Goal: Task Accomplishment & Management: Manage account settings

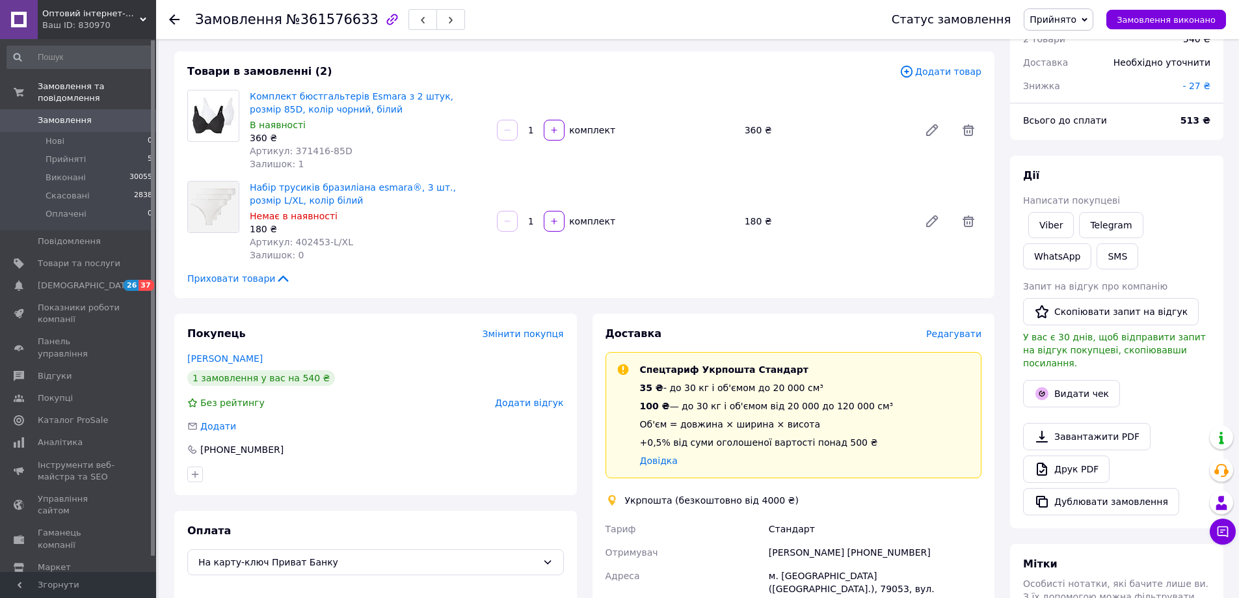
scroll to position [130, 0]
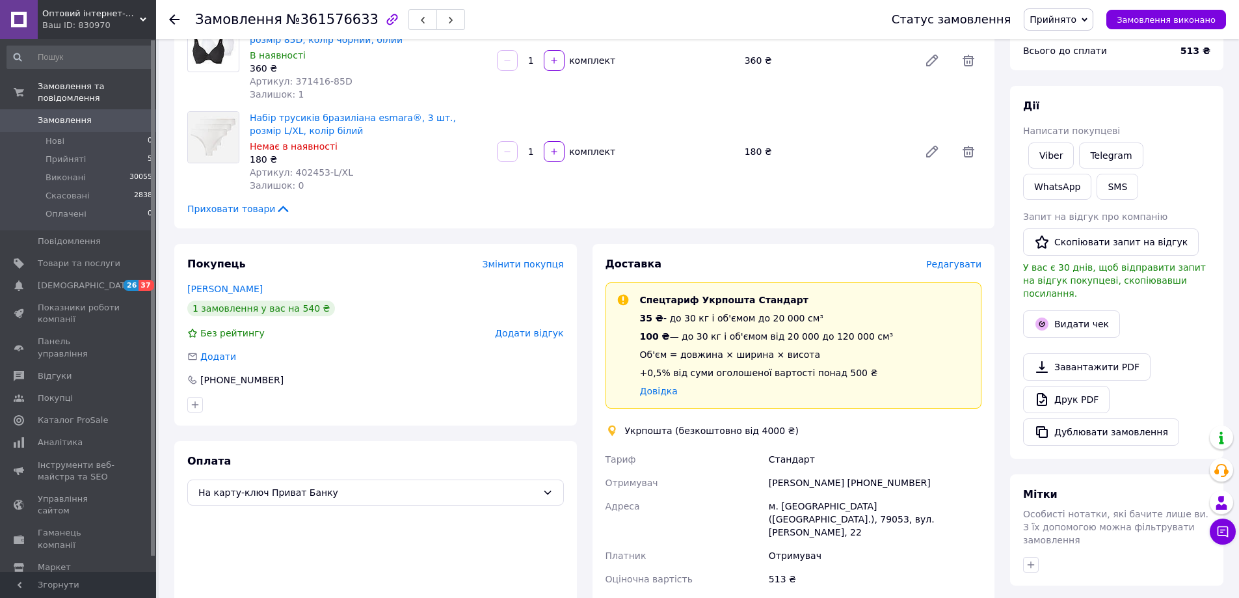
click at [279, 427] on div "Покупець Змінити покупця собко надія 1 замовлення у вас на 540 ₴ Без рейтингу Д…" at bounding box center [375, 486] width 402 height 485
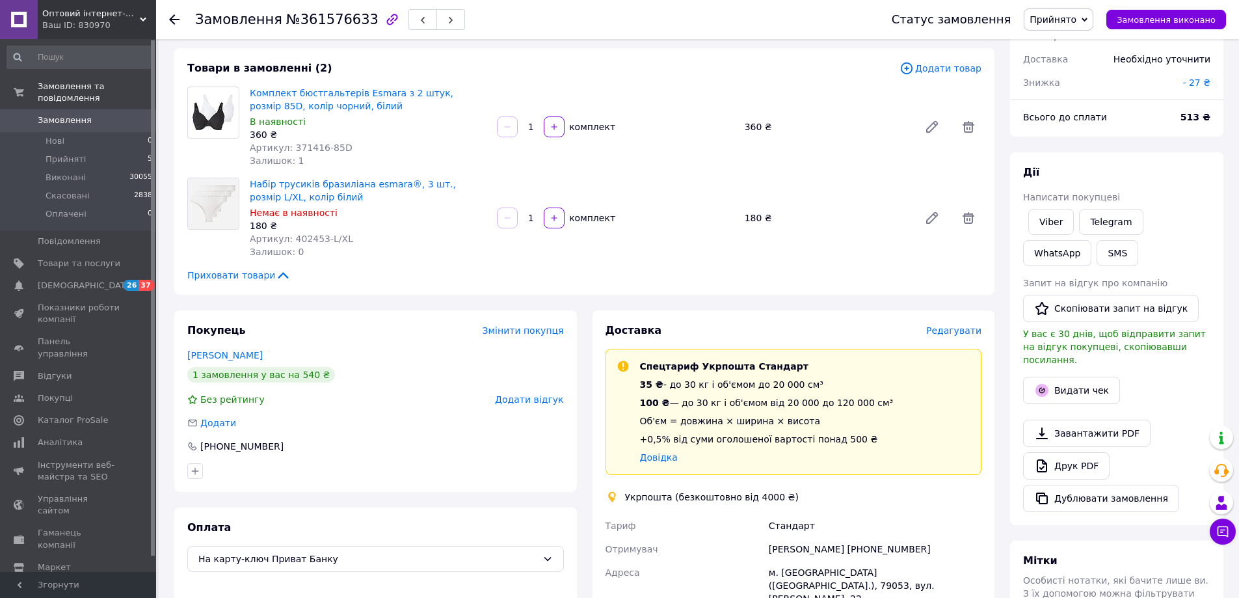
scroll to position [195, 0]
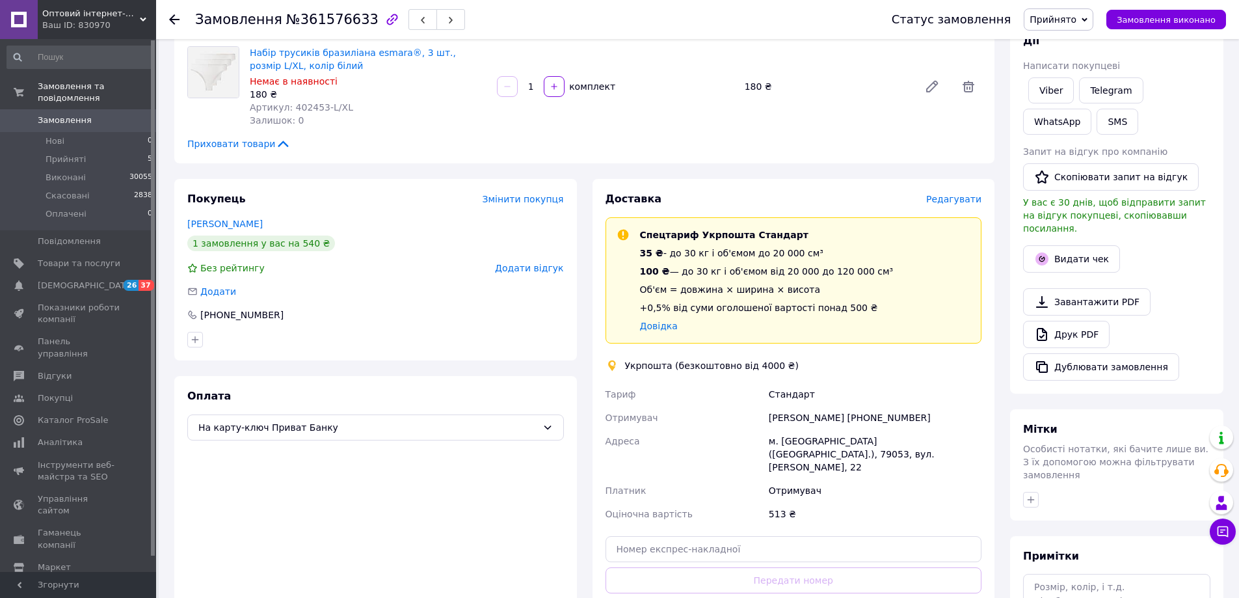
drag, startPoint x: 278, startPoint y: 491, endPoint x: 301, endPoint y: 334, distance: 158.3
click at [278, 490] on div "Оплата На карту-ключ Приват Банку" at bounding box center [375, 520] width 402 height 288
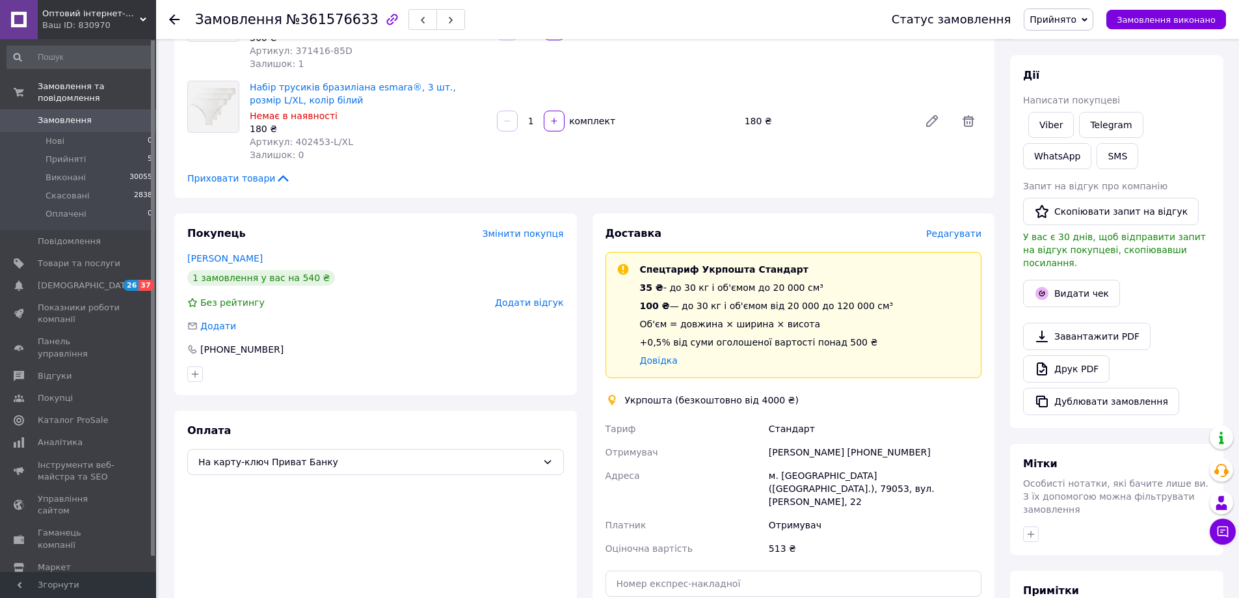
scroll to position [65, 0]
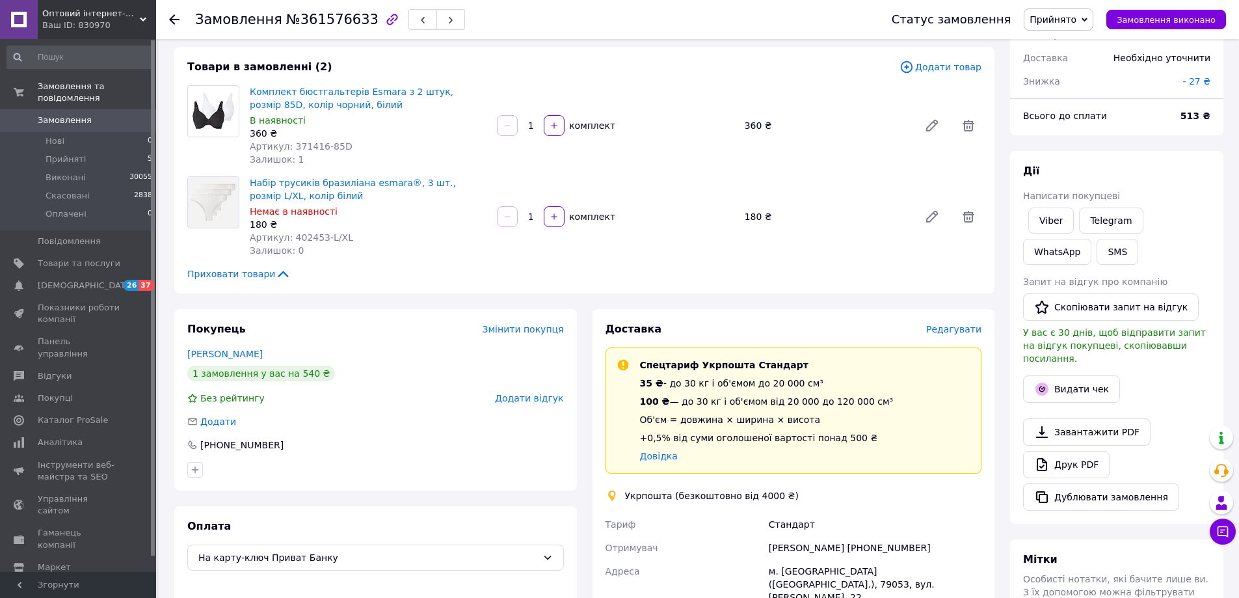
click at [62, 114] on span "Замовлення" at bounding box center [65, 120] width 54 height 12
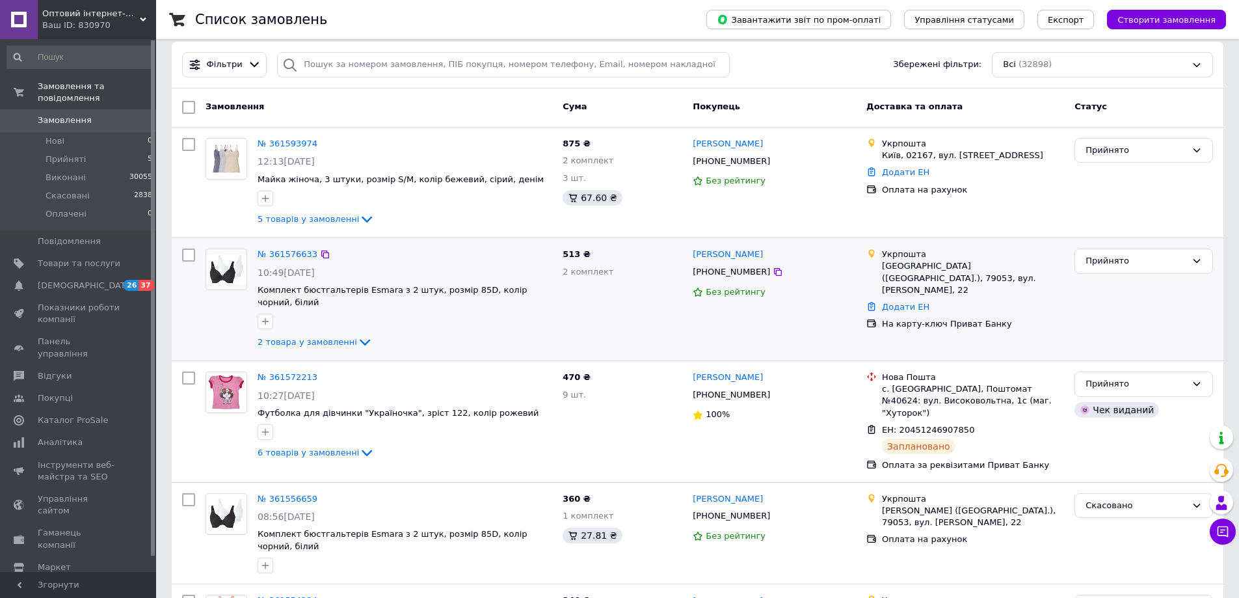
scroll to position [65, 0]
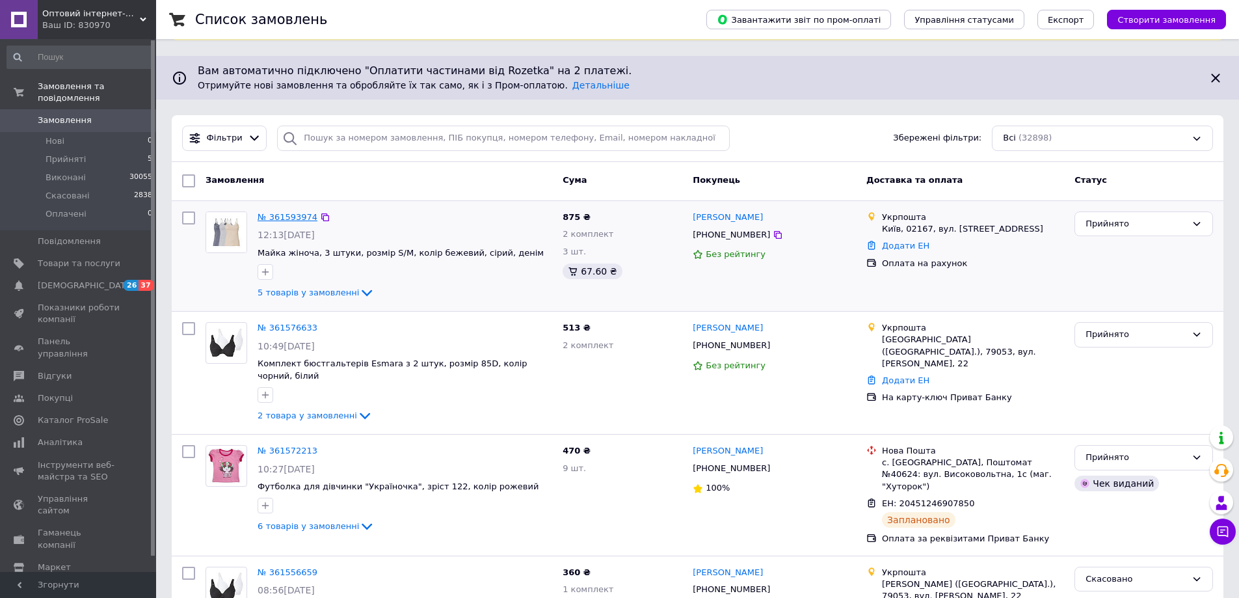
click at [274, 213] on link "№ 361593974" at bounding box center [287, 217] width 60 height 10
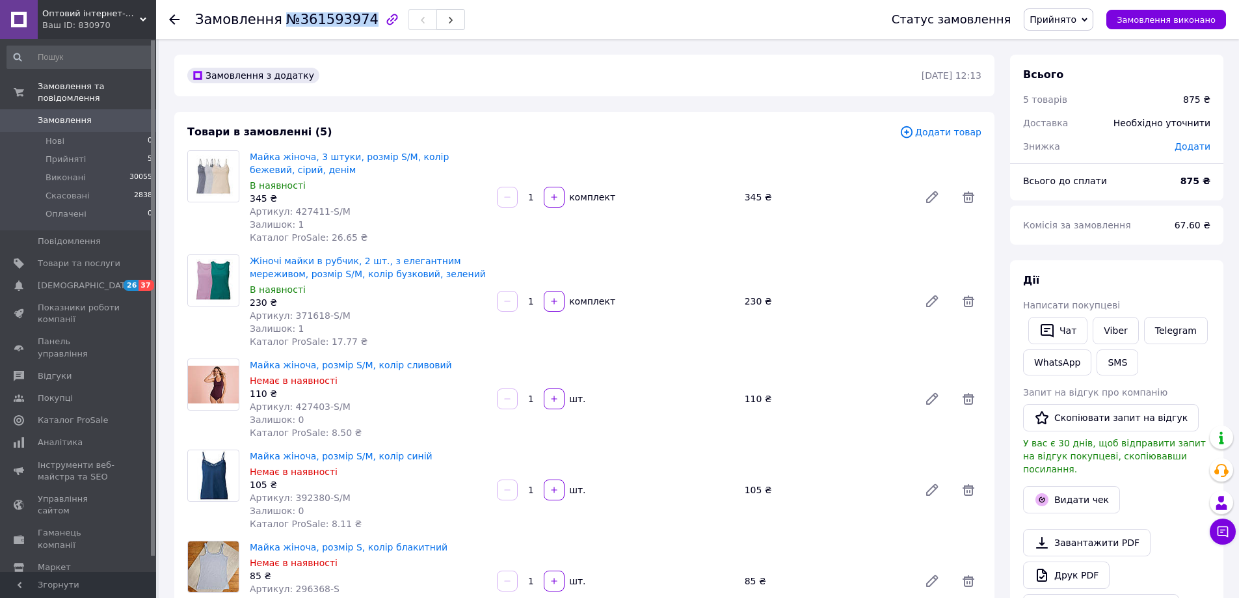
drag, startPoint x: 273, startPoint y: 21, endPoint x: 354, endPoint y: 25, distance: 81.4
click at [354, 25] on h1 "Замовлення №361593974" at bounding box center [286, 20] width 183 height 16
copy span "№361593974"
drag, startPoint x: 1138, startPoint y: 272, endPoint x: 1131, endPoint y: 272, distance: 7.2
click at [1137, 272] on div "Дії Написати покупцеві   Чат Viber Telegram WhatsApp SMS Запит на відгук про ко…" at bounding box center [1116, 447] width 213 height 374
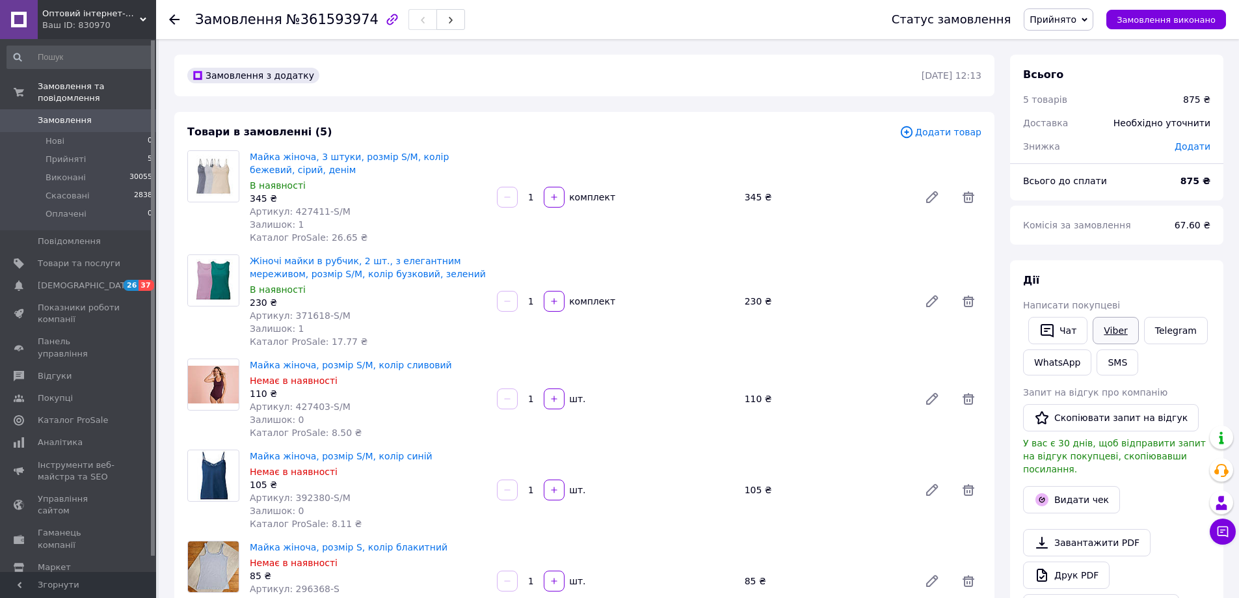
click at [1111, 327] on link "Viber" at bounding box center [1115, 330] width 46 height 27
click at [1116, 327] on link "Viber" at bounding box center [1115, 330] width 46 height 27
drag, startPoint x: 1125, startPoint y: 262, endPoint x: 1098, endPoint y: 258, distance: 27.6
click at [1109, 260] on div "Дії Написати покупцеві   Чат Viber Telegram WhatsApp SMS Запит на відгук про ко…" at bounding box center [1116, 447] width 213 height 374
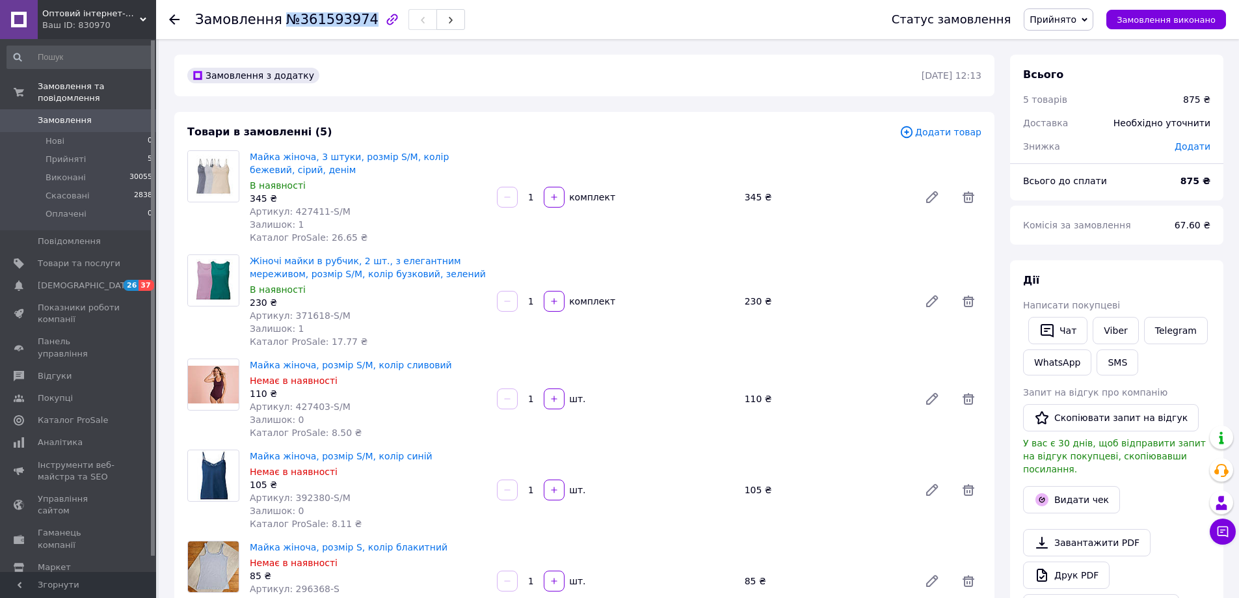
drag, startPoint x: 272, startPoint y: 21, endPoint x: 354, endPoint y: 20, distance: 81.9
click at [354, 20] on h1 "Замовлення №361593974" at bounding box center [286, 20] width 183 height 16
copy span "№361593974"
click at [64, 114] on span "Замовлення" at bounding box center [65, 120] width 54 height 12
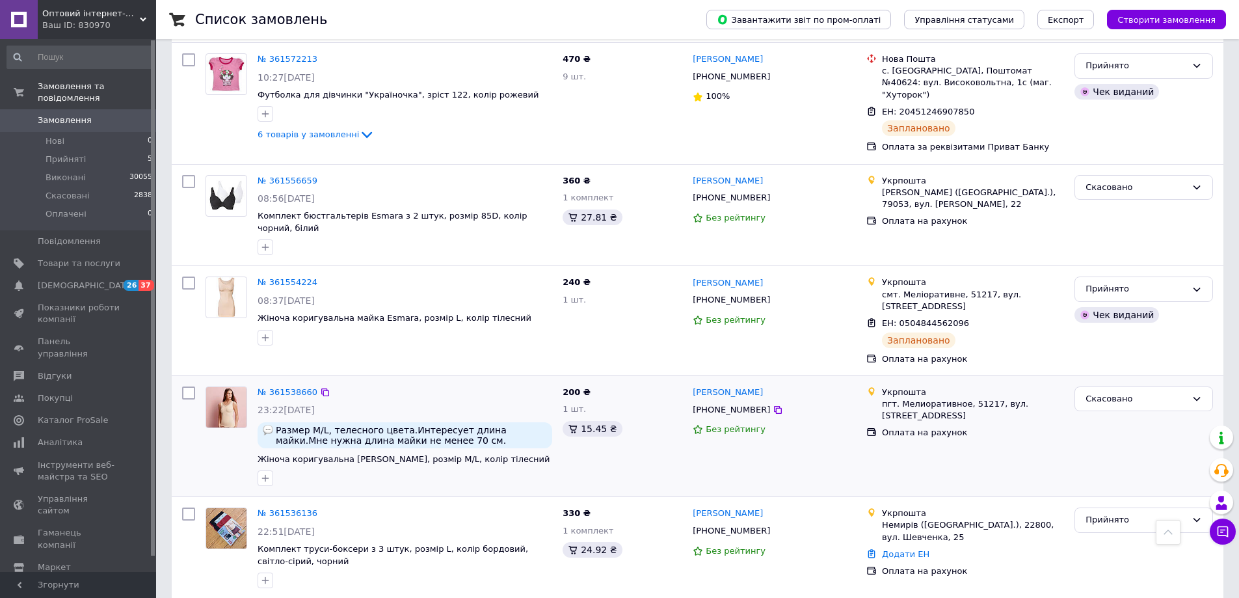
scroll to position [585, 0]
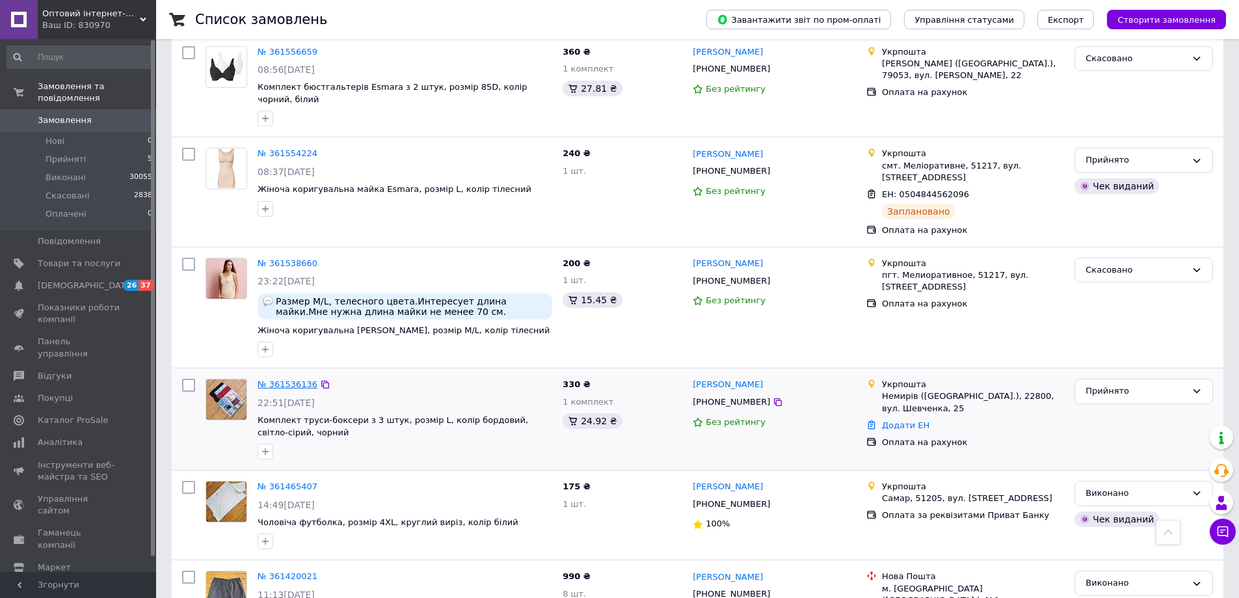
click at [281, 379] on link "№ 361536136" at bounding box center [287, 384] width 60 height 10
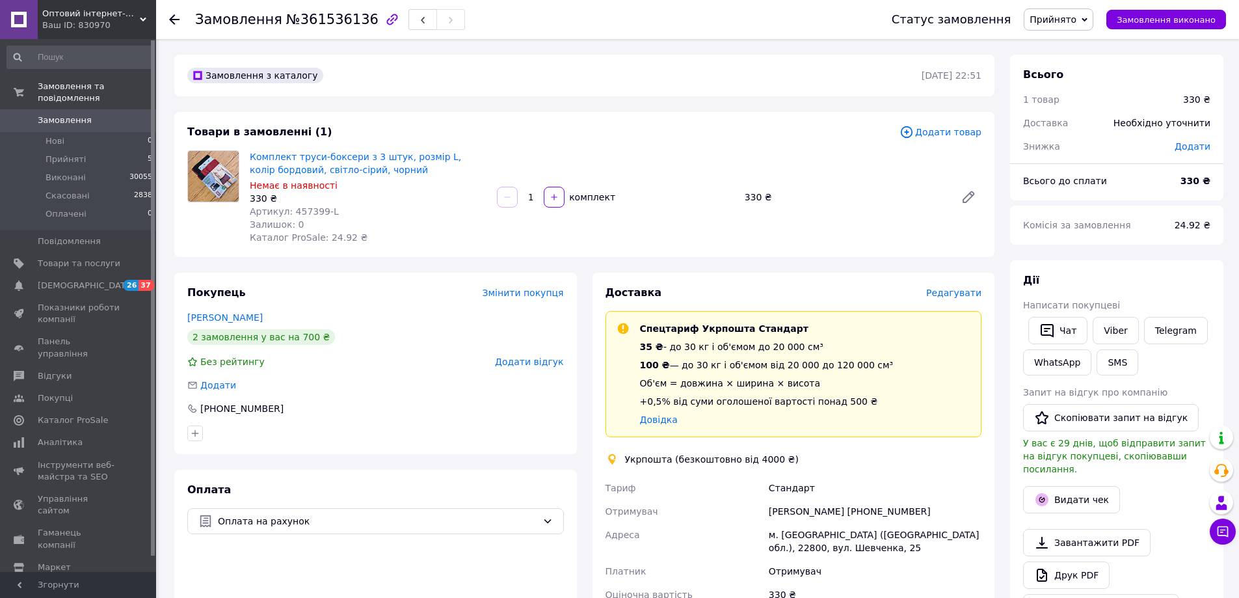
drag, startPoint x: 1179, startPoint y: 282, endPoint x: 1142, endPoint y: 289, distance: 37.7
click at [1177, 281] on div "Дії" at bounding box center [1116, 280] width 187 height 15
click at [1105, 330] on link "Viber" at bounding box center [1115, 330] width 46 height 27
drag, startPoint x: 1194, startPoint y: 285, endPoint x: 1178, endPoint y: 283, distance: 16.5
click at [1189, 283] on div "Дії" at bounding box center [1116, 280] width 187 height 15
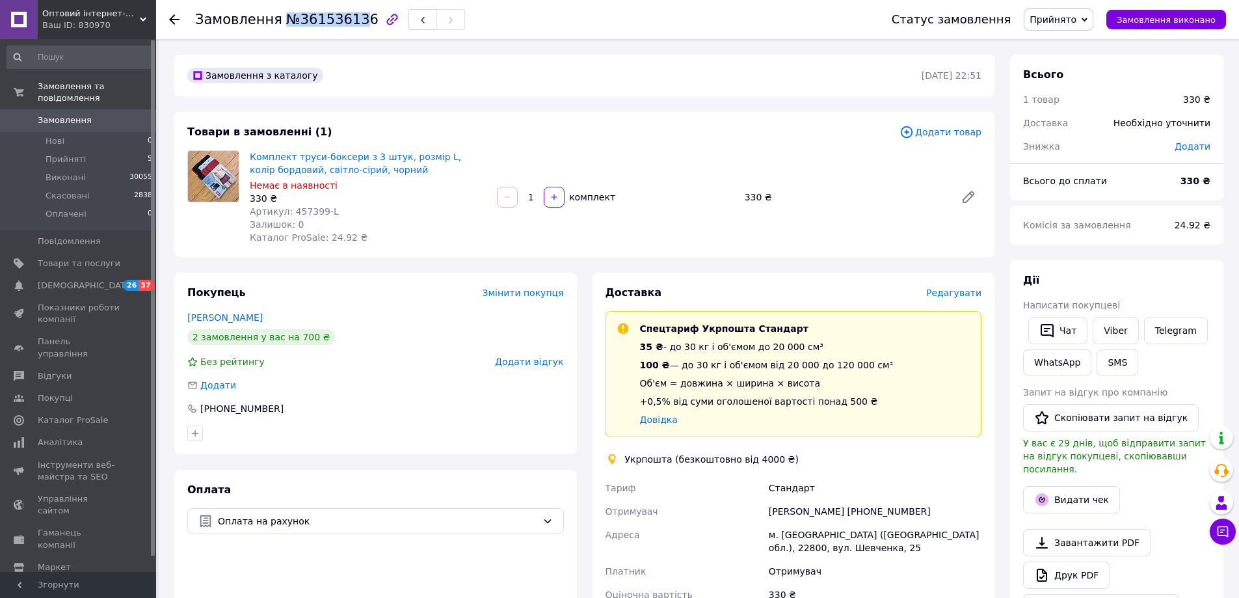
drag, startPoint x: 272, startPoint y: 19, endPoint x: 352, endPoint y: 19, distance: 80.6
click at [352, 19] on h1 "Замовлення №361536136" at bounding box center [286, 20] width 183 height 16
drag, startPoint x: 327, startPoint y: 23, endPoint x: 319, endPoint y: 18, distance: 9.4
click at [319, 18] on span "№361536136" at bounding box center [332, 20] width 92 height 16
drag, startPoint x: 273, startPoint y: 21, endPoint x: 347, endPoint y: 20, distance: 73.5
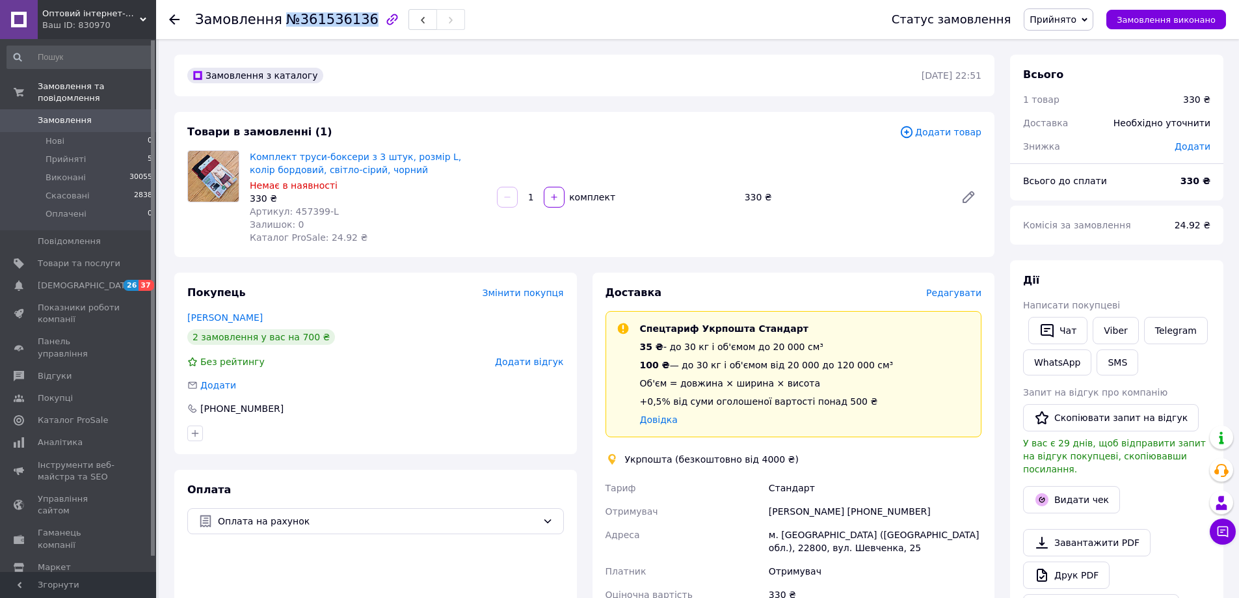
click at [354, 20] on h1 "Замовлення №361536136" at bounding box center [286, 20] width 183 height 16
copy span "№361536136"
click at [94, 114] on span "Замовлення" at bounding box center [79, 120] width 83 height 12
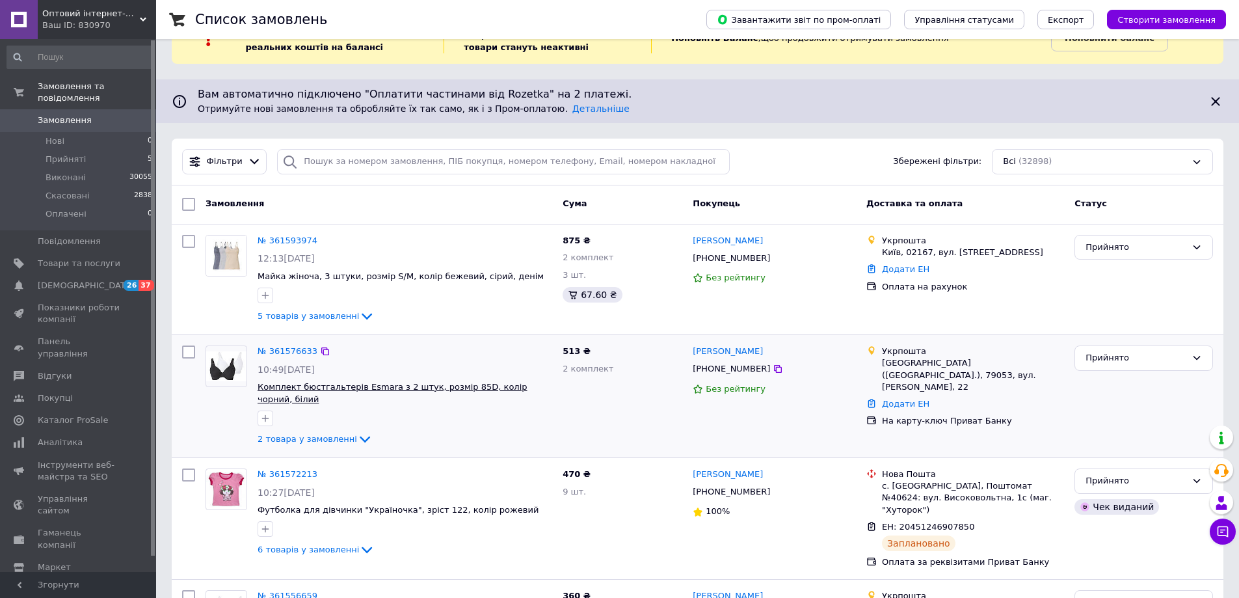
scroll to position [65, 0]
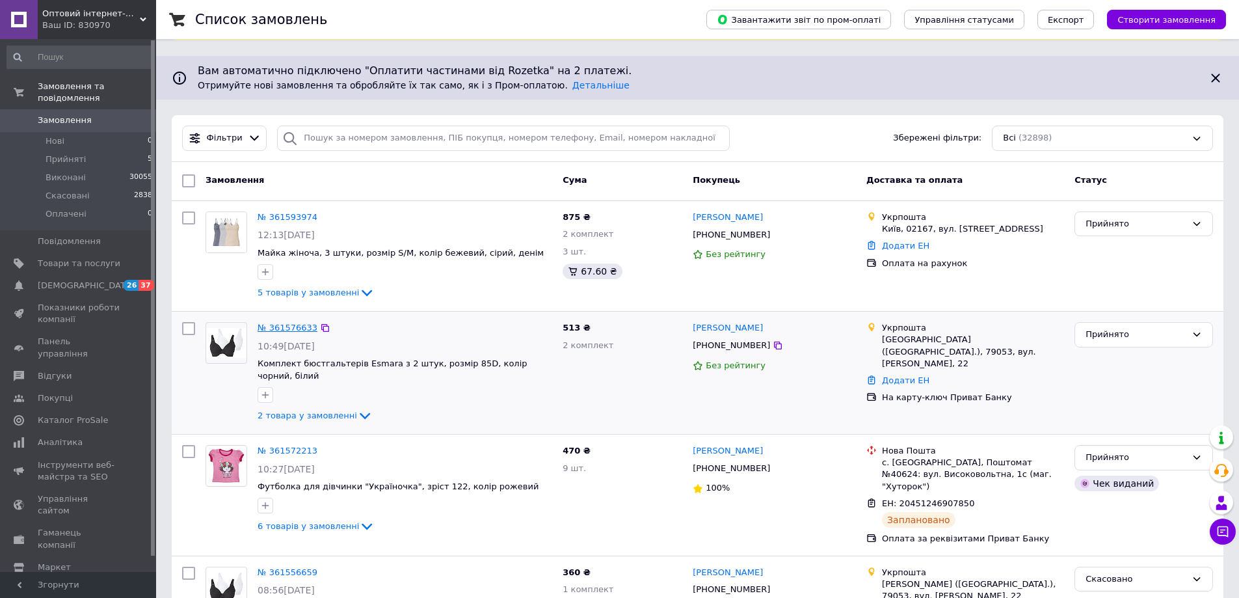
click at [288, 322] on link "№ 361576633" at bounding box center [287, 327] width 60 height 10
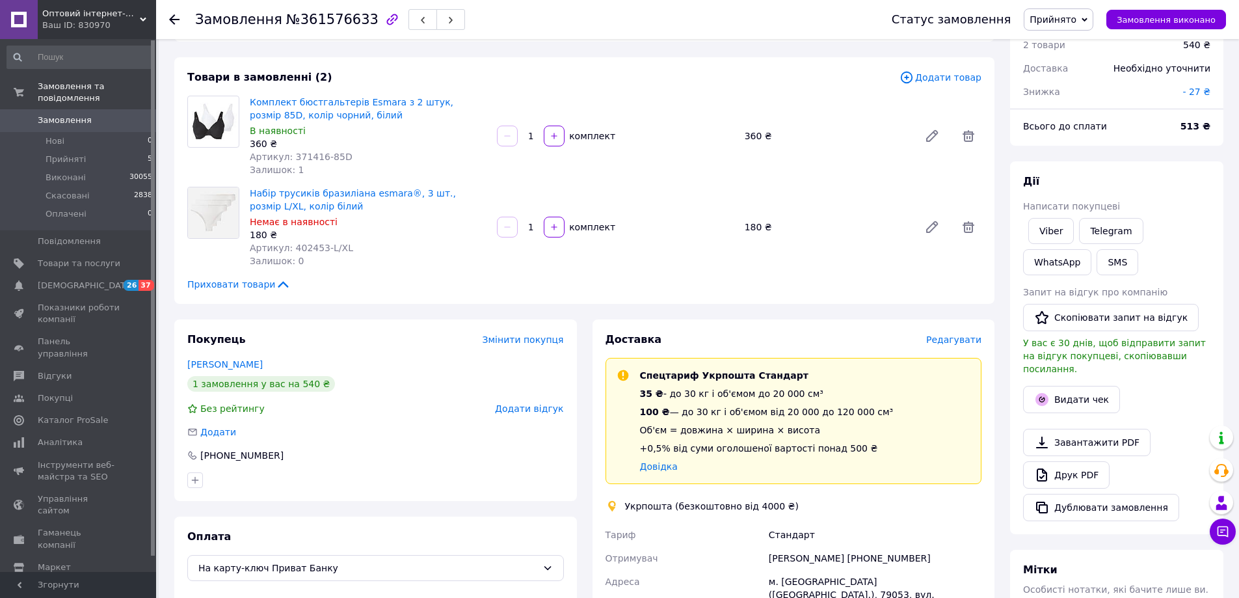
scroll to position [130, 0]
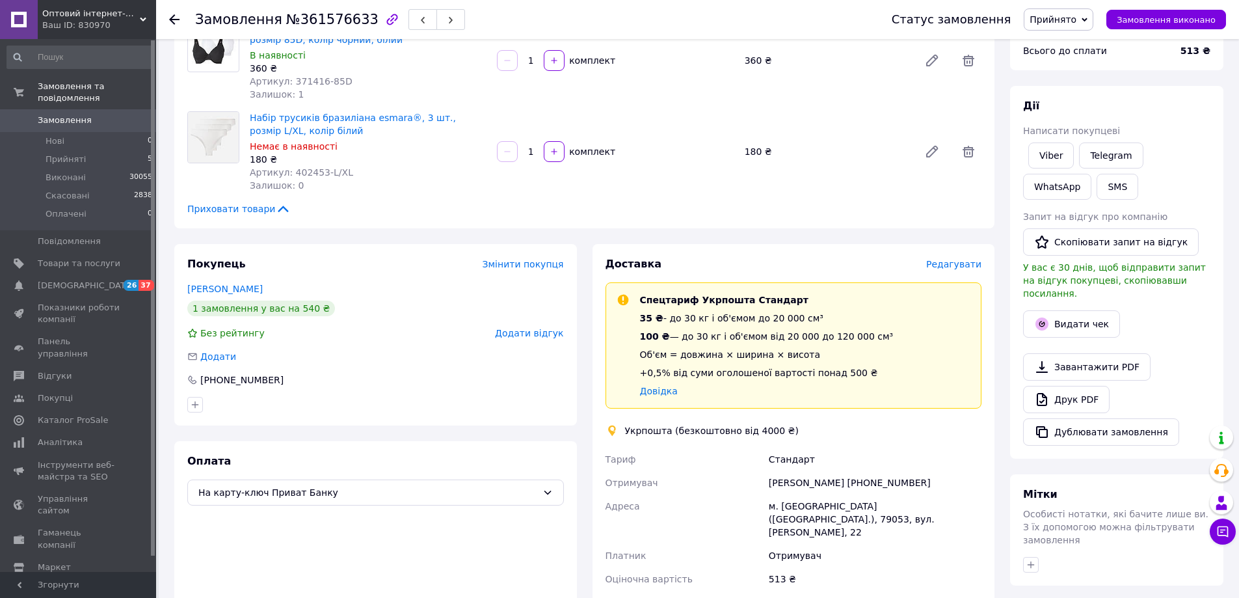
drag, startPoint x: 1203, startPoint y: 346, endPoint x: 1128, endPoint y: 315, distance: 81.4
click at [1203, 353] on div "Завантажити PDF   Друк PDF   Дублювати замовлення" at bounding box center [1116, 399] width 187 height 92
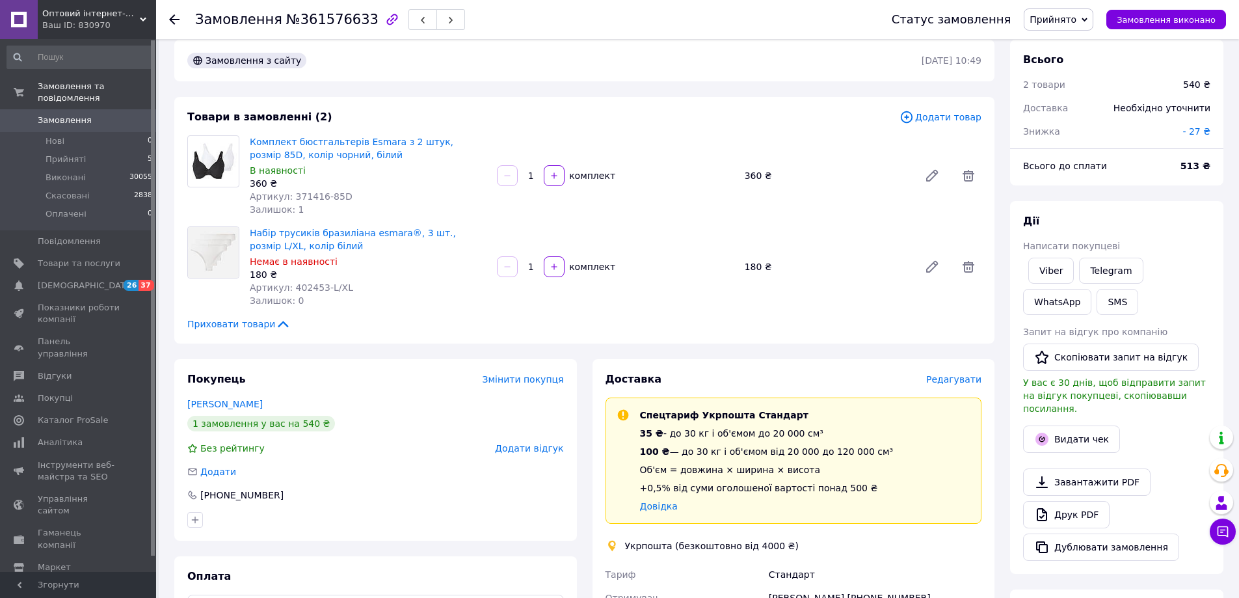
scroll to position [0, 0]
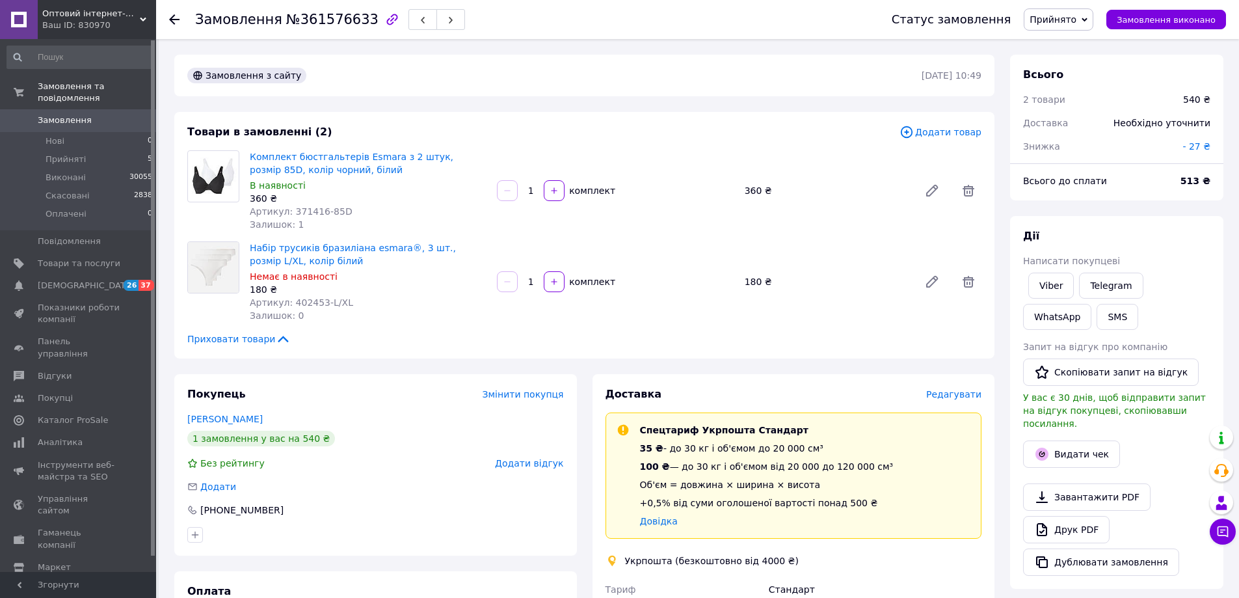
click at [277, 14] on h1 "Замовлення №361576633" at bounding box center [286, 20] width 183 height 16
drag, startPoint x: 276, startPoint y: 19, endPoint x: 347, endPoint y: 21, distance: 70.9
click at [354, 21] on span "№361576633" at bounding box center [332, 20] width 92 height 16
copy span "№361576633"
click at [1133, 316] on div "Viber Telegram WhatsApp SMS" at bounding box center [1116, 301] width 192 height 62
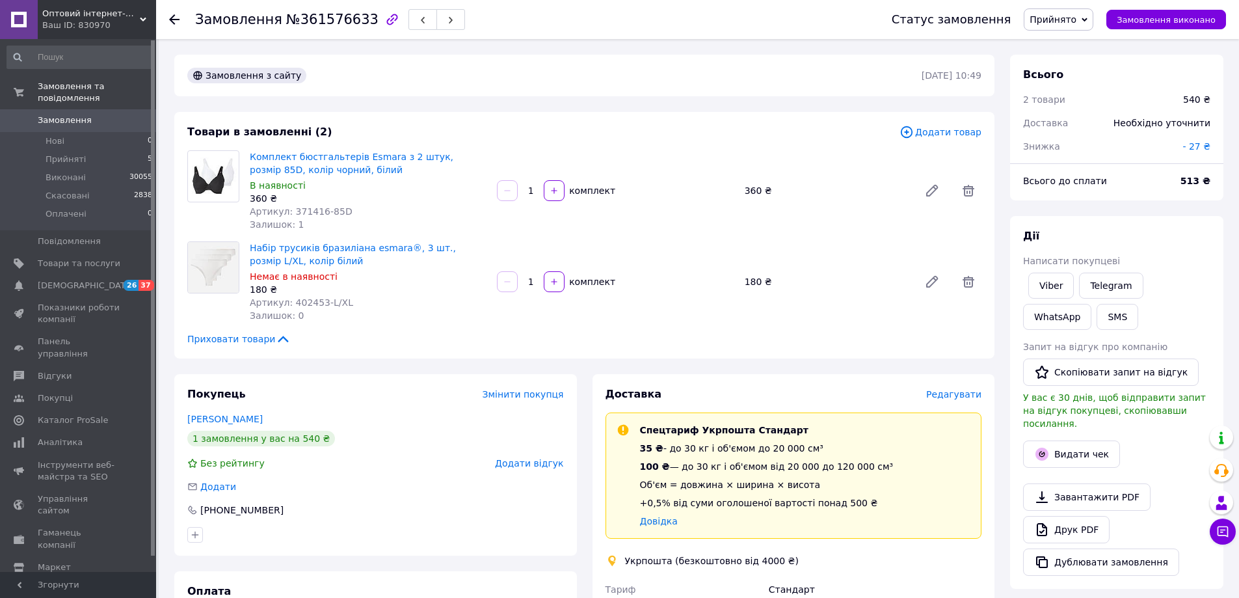
click at [1157, 227] on div "Дії Написати покупцеві Viber Telegram WhatsApp SMS Запит на відгук про компанію…" at bounding box center [1116, 402] width 213 height 373
click at [579, 157] on div "Комплект бюстгальтерів Esmara з 2 штук, розмір 85D, колір чорний, білий В наявн…" at bounding box center [615, 191] width 742 height 86
click at [61, 114] on span "Замовлення" at bounding box center [65, 120] width 54 height 12
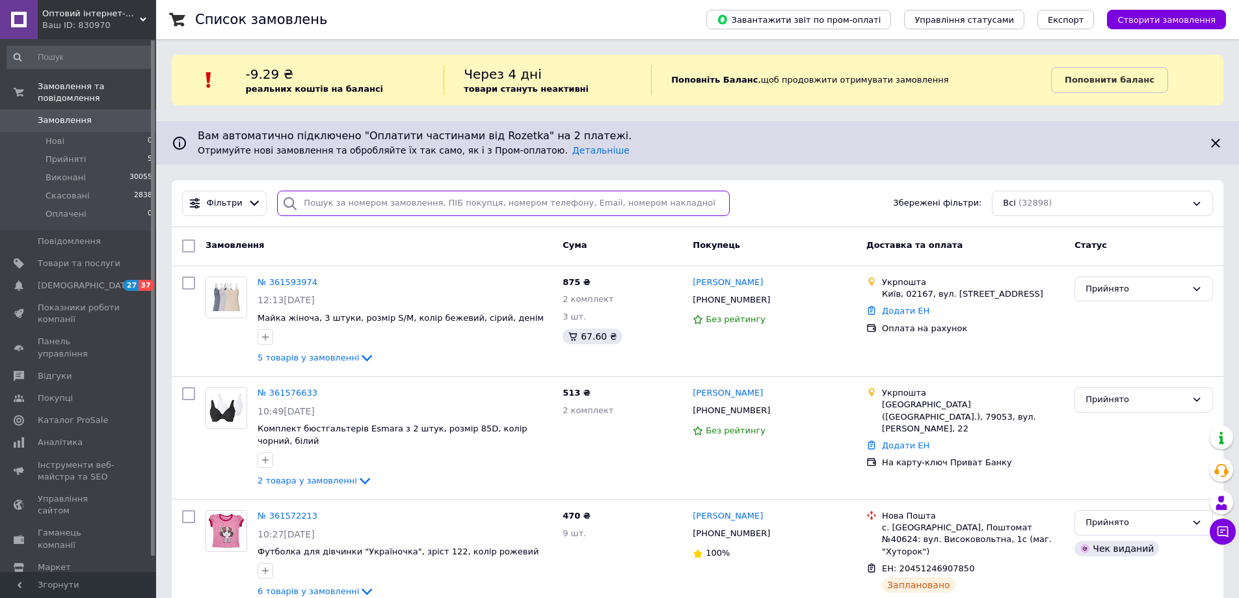
click at [322, 192] on input "search" at bounding box center [503, 203] width 453 height 25
paste input "360865855"
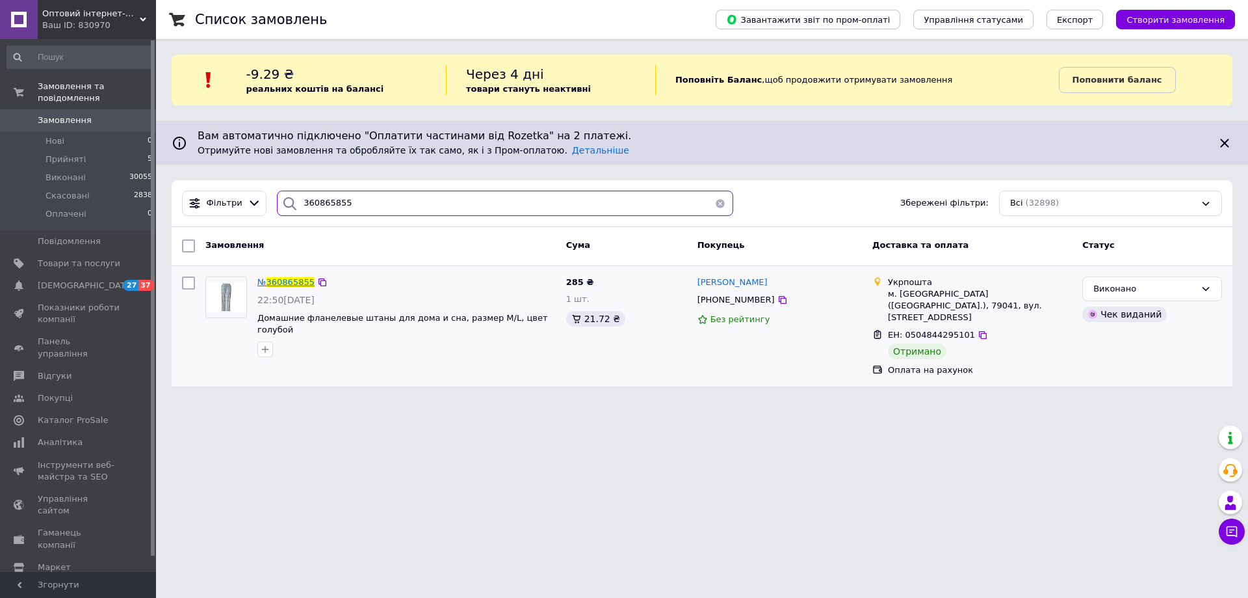
type input "360865855"
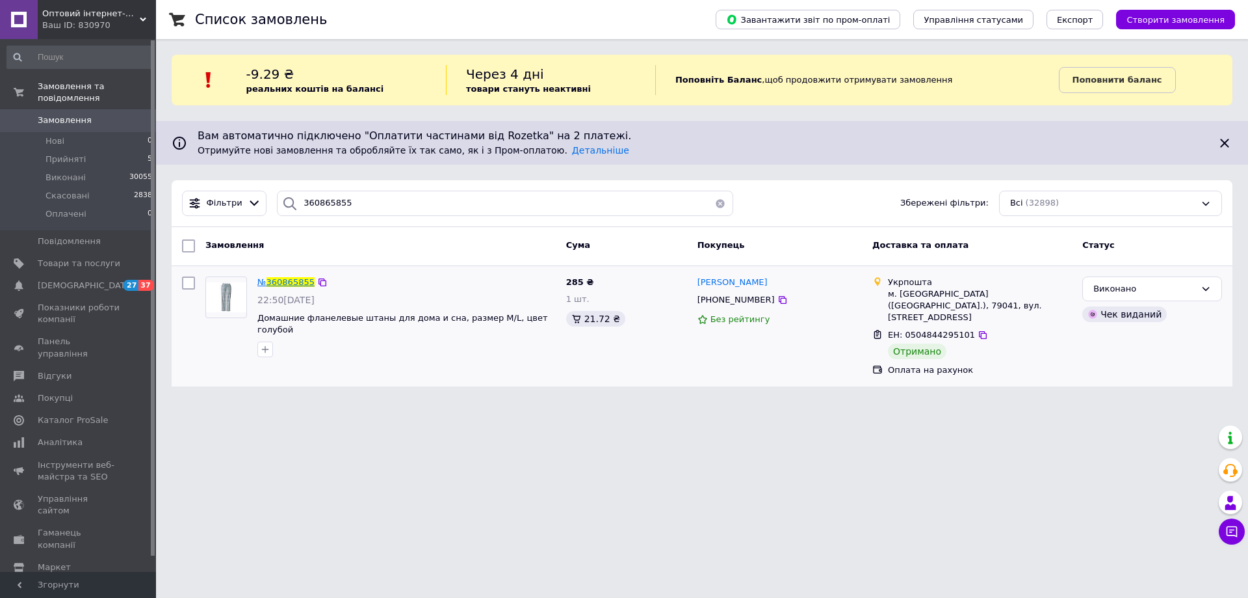
click at [289, 283] on span "360865855" at bounding box center [291, 282] width 48 height 10
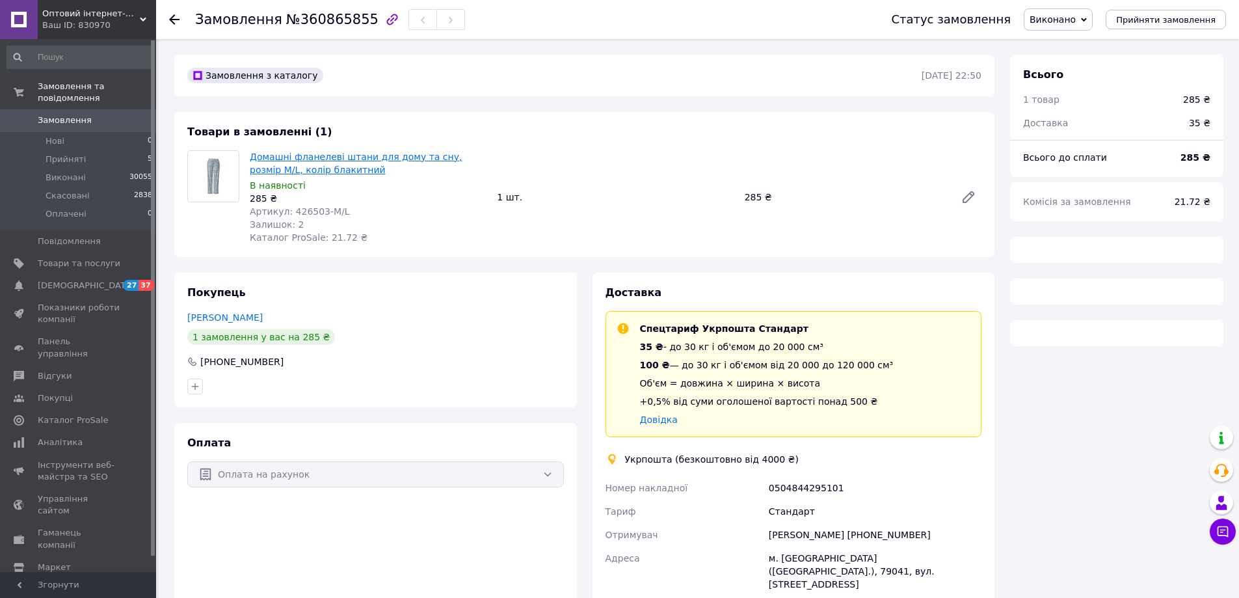
click at [322, 158] on link "Домашні фланелеві штани для дому та сну, розмір M/L, колір блакитний" at bounding box center [356, 162] width 212 height 23
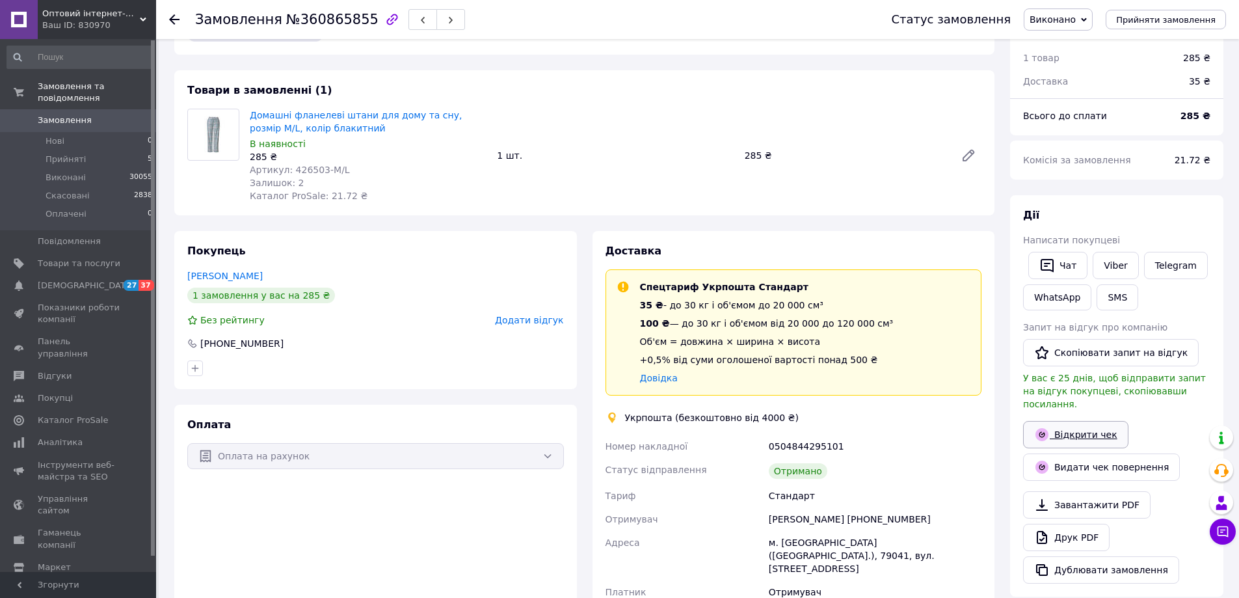
scroll to position [65, 0]
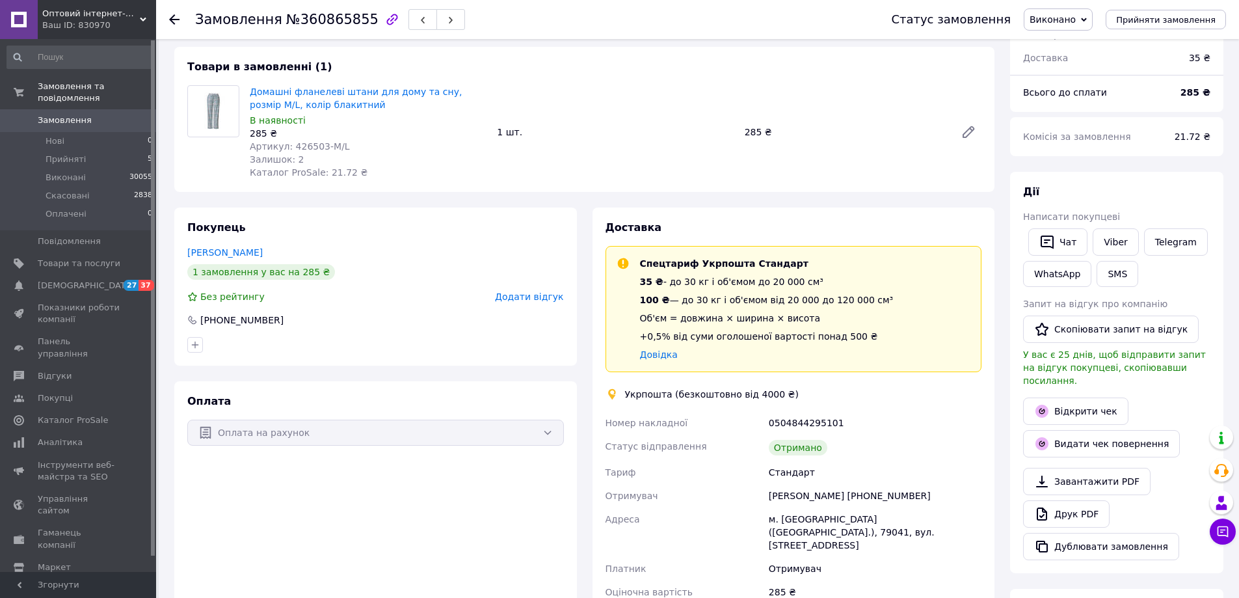
click at [57, 109] on link "Замовлення 0" at bounding box center [80, 120] width 160 height 22
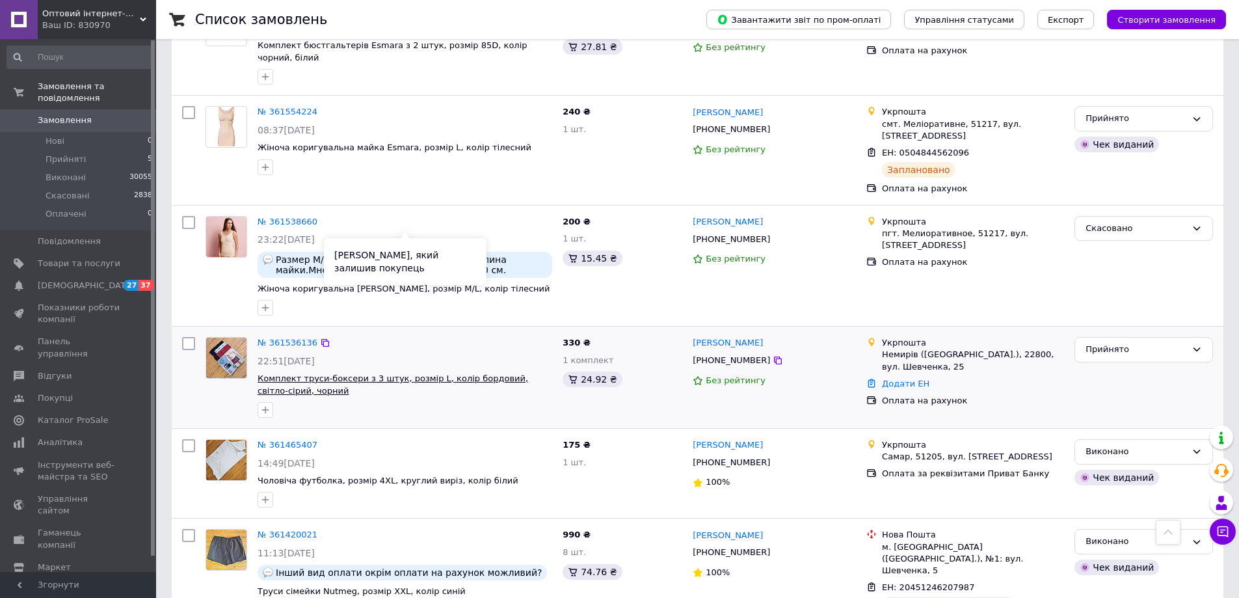
scroll to position [650, 0]
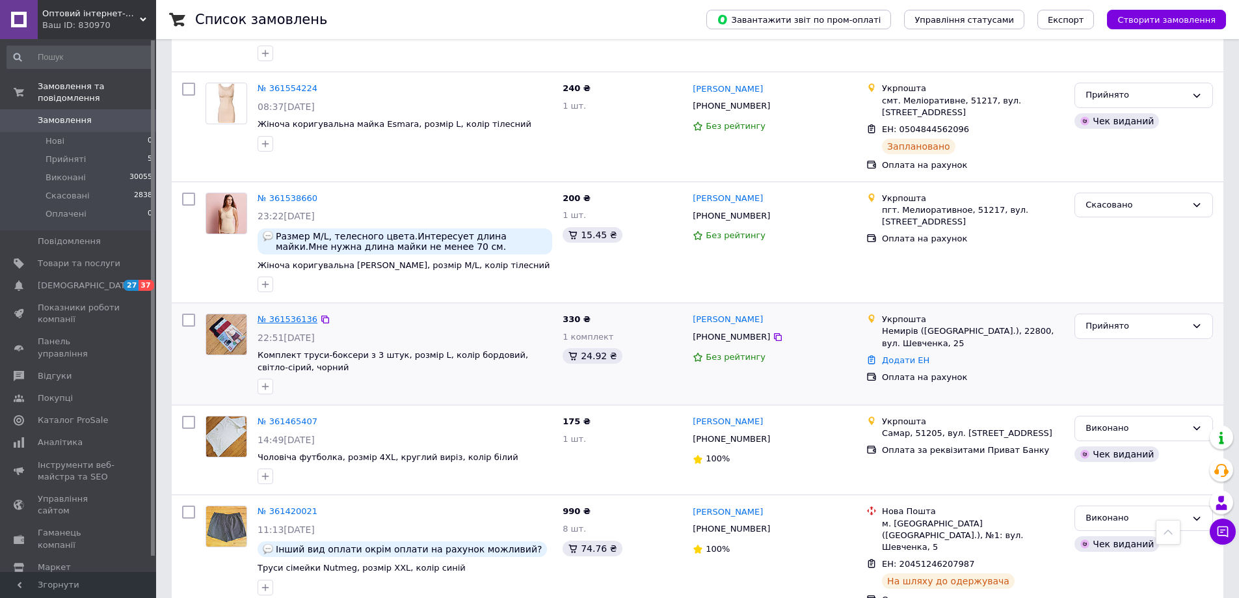
click at [279, 314] on link "№ 361536136" at bounding box center [287, 319] width 60 height 10
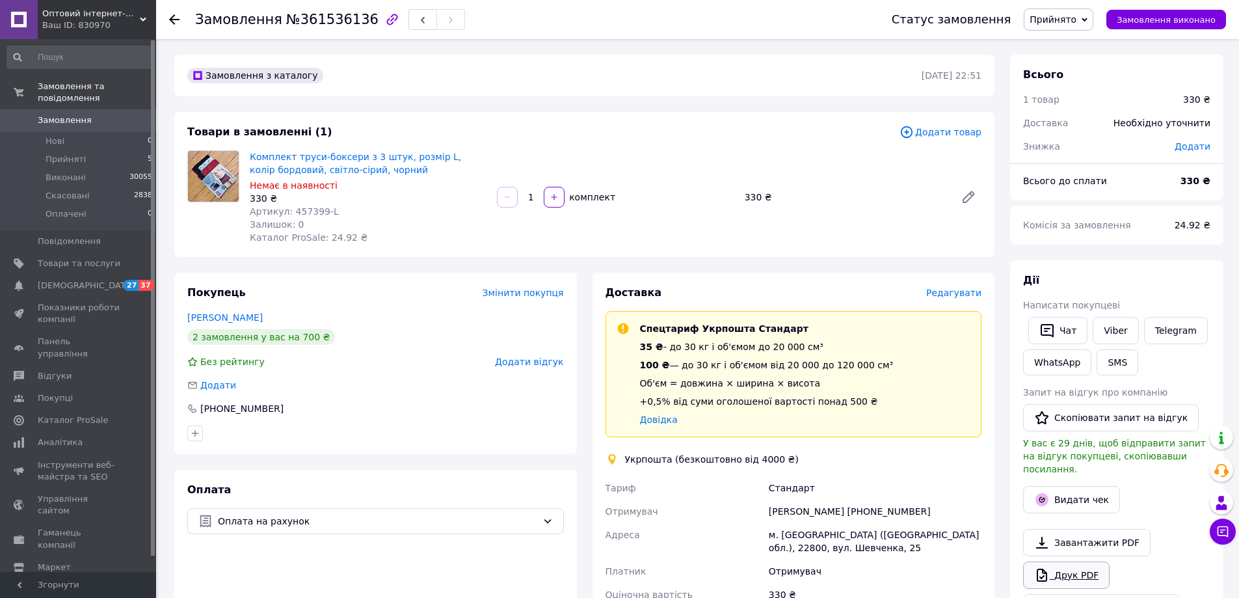
click at [1079, 568] on link "Друк PDF" at bounding box center [1066, 574] width 86 height 27
click at [969, 297] on span "Редагувати" at bounding box center [953, 292] width 55 height 10
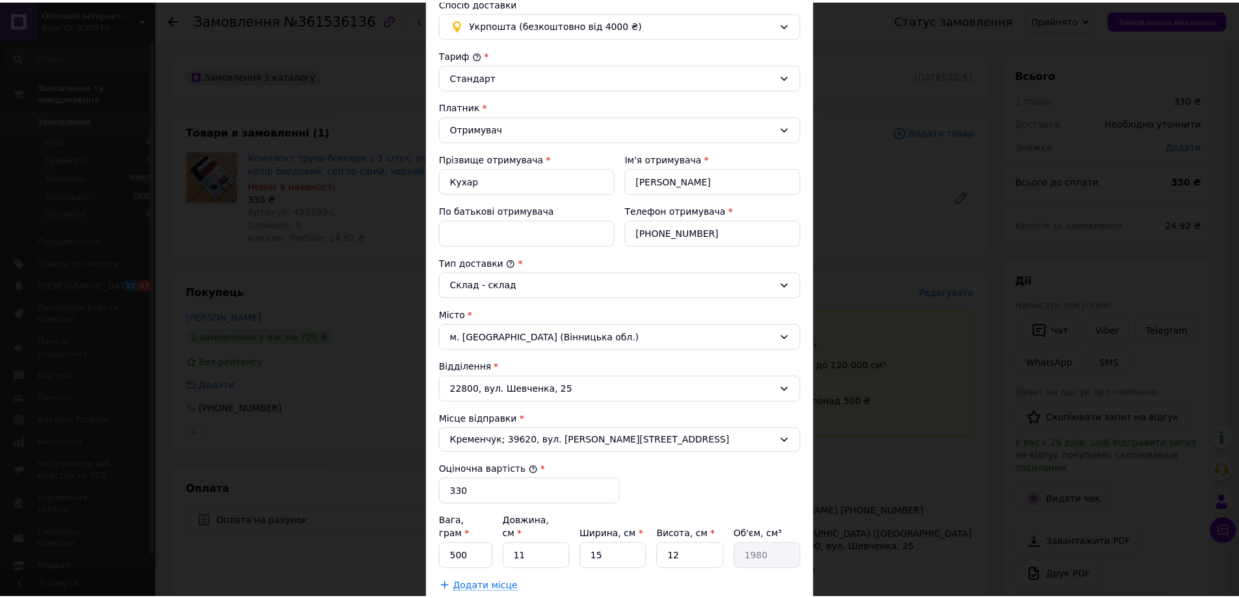
scroll to position [260, 0]
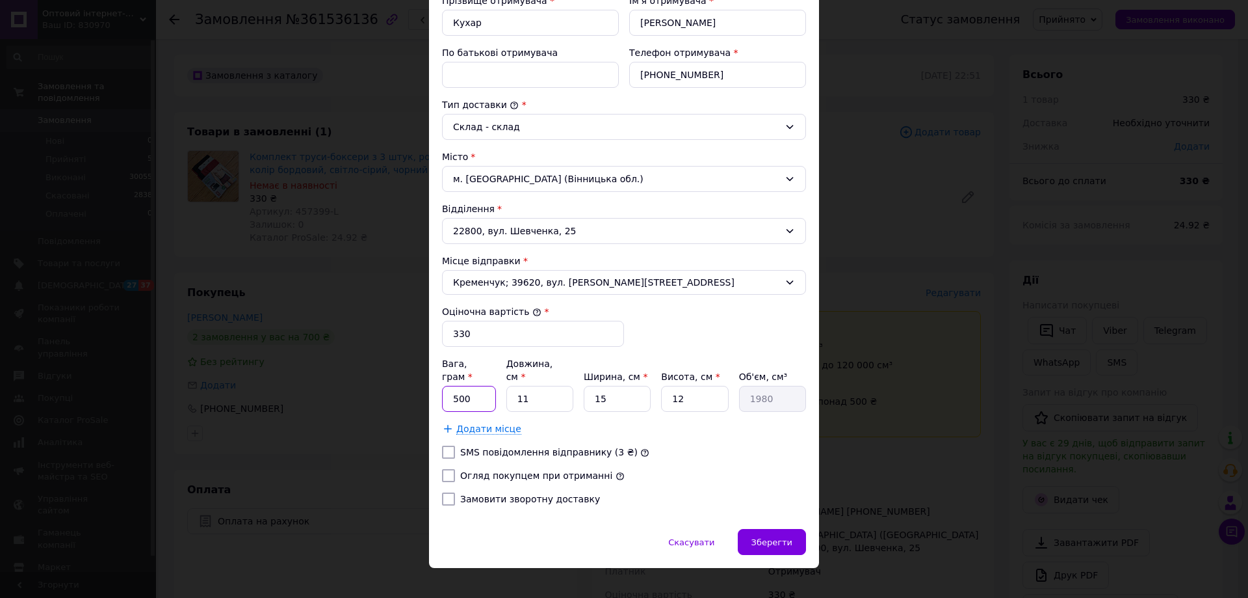
drag, startPoint x: 466, startPoint y: 380, endPoint x: 441, endPoint y: 374, distance: 25.4
click at [442, 386] on input "500" at bounding box center [469, 399] width 54 height 26
type input "250"
drag, startPoint x: 524, startPoint y: 386, endPoint x: 513, endPoint y: 385, distance: 11.1
click at [513, 386] on input "11" at bounding box center [539, 399] width 67 height 26
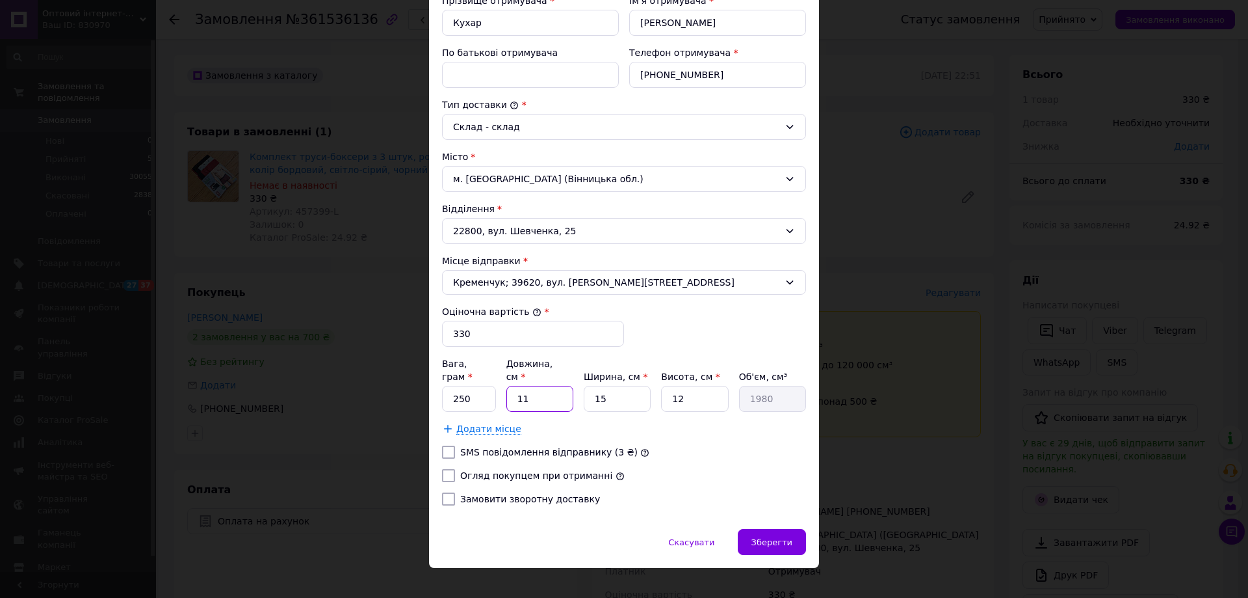
type input "2"
type input "360"
type input "29"
type input "5220"
type input "29"
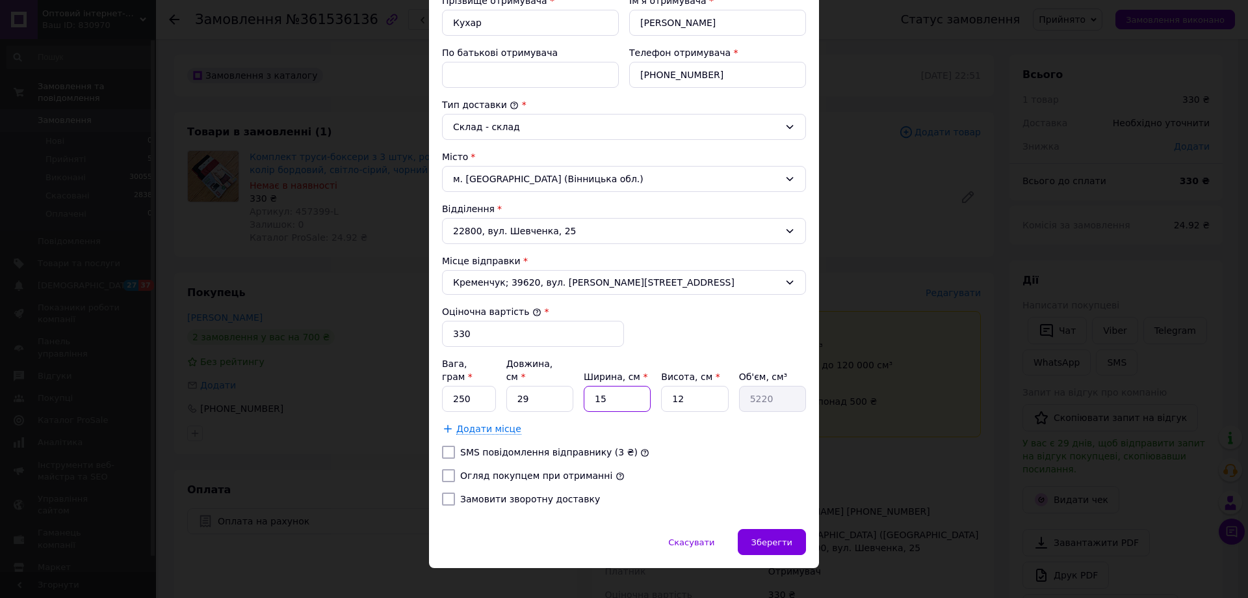
drag, startPoint x: 616, startPoint y: 384, endPoint x: 588, endPoint y: 382, distance: 28.6
click at [588, 386] on input "15" at bounding box center [617, 399] width 67 height 26
type input "2"
type input "696"
type input "20"
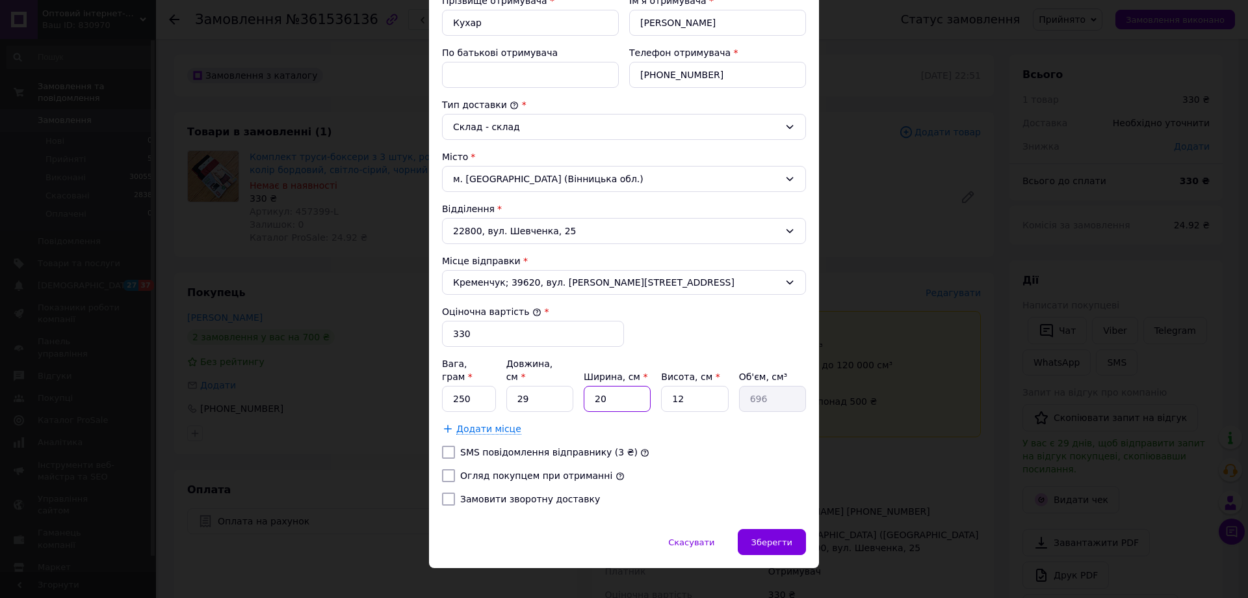
type input "6960"
type input "20"
drag, startPoint x: 683, startPoint y: 384, endPoint x: 664, endPoint y: 383, distance: 18.9
click at [664, 386] on input "12" at bounding box center [694, 399] width 67 height 26
type input "5"
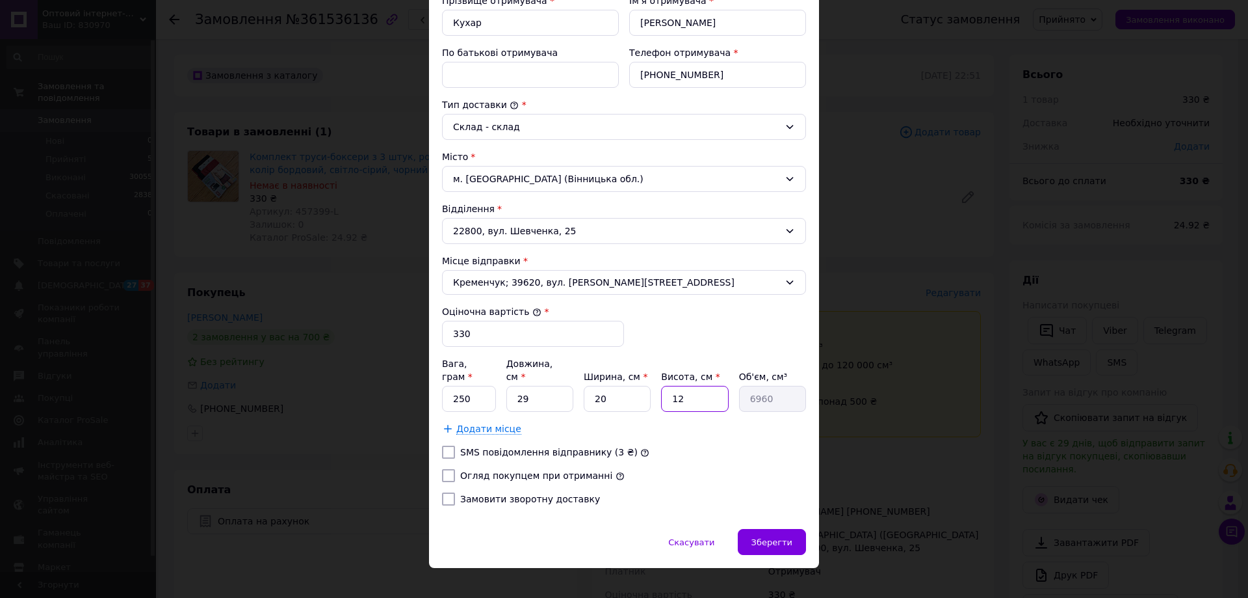
type input "2900"
type input "5"
click at [446, 469] on input "Огляд покупцем при отриманні" at bounding box center [448, 475] width 13 height 13
checkbox input "true"
click at [783, 529] on div "Зберегти" at bounding box center [772, 542] width 68 height 26
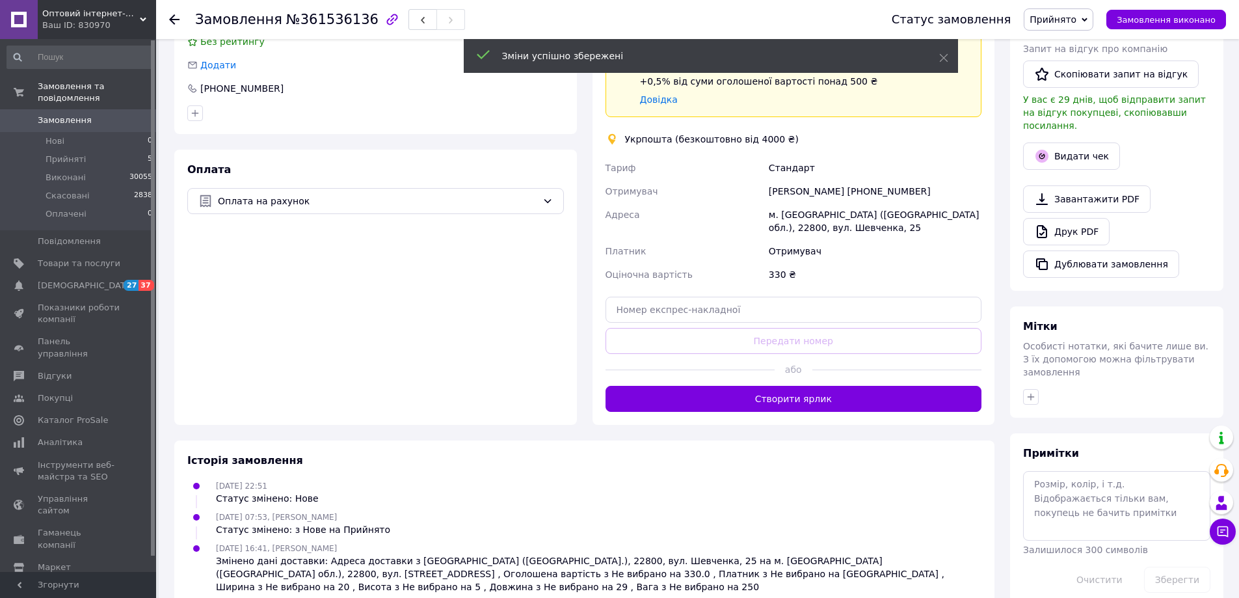
scroll to position [325, 0]
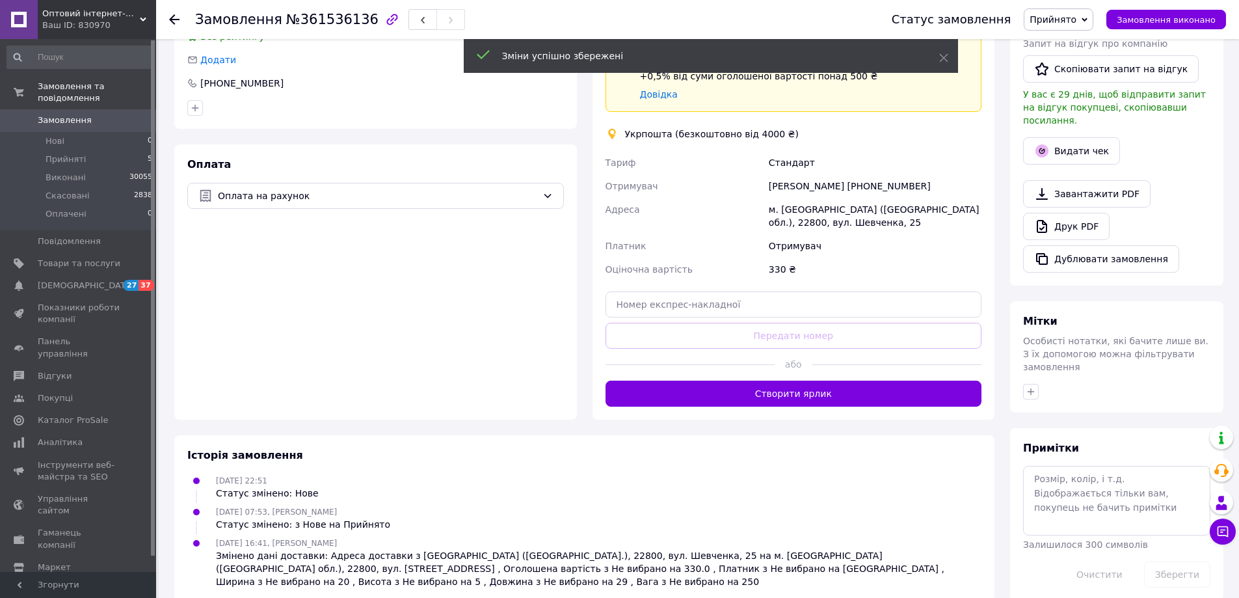
click at [666, 399] on button "Створити ярлик" at bounding box center [793, 393] width 376 height 26
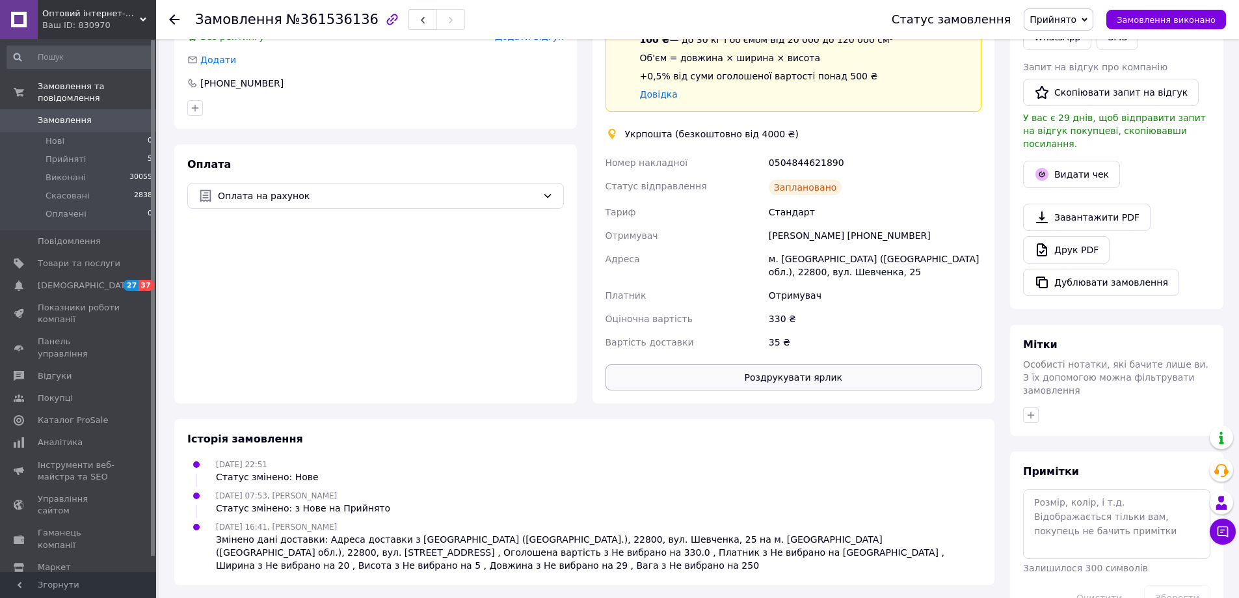
click at [669, 378] on button "Роздрукувати ярлик" at bounding box center [793, 377] width 376 height 26
